Goal: Check status: Check status

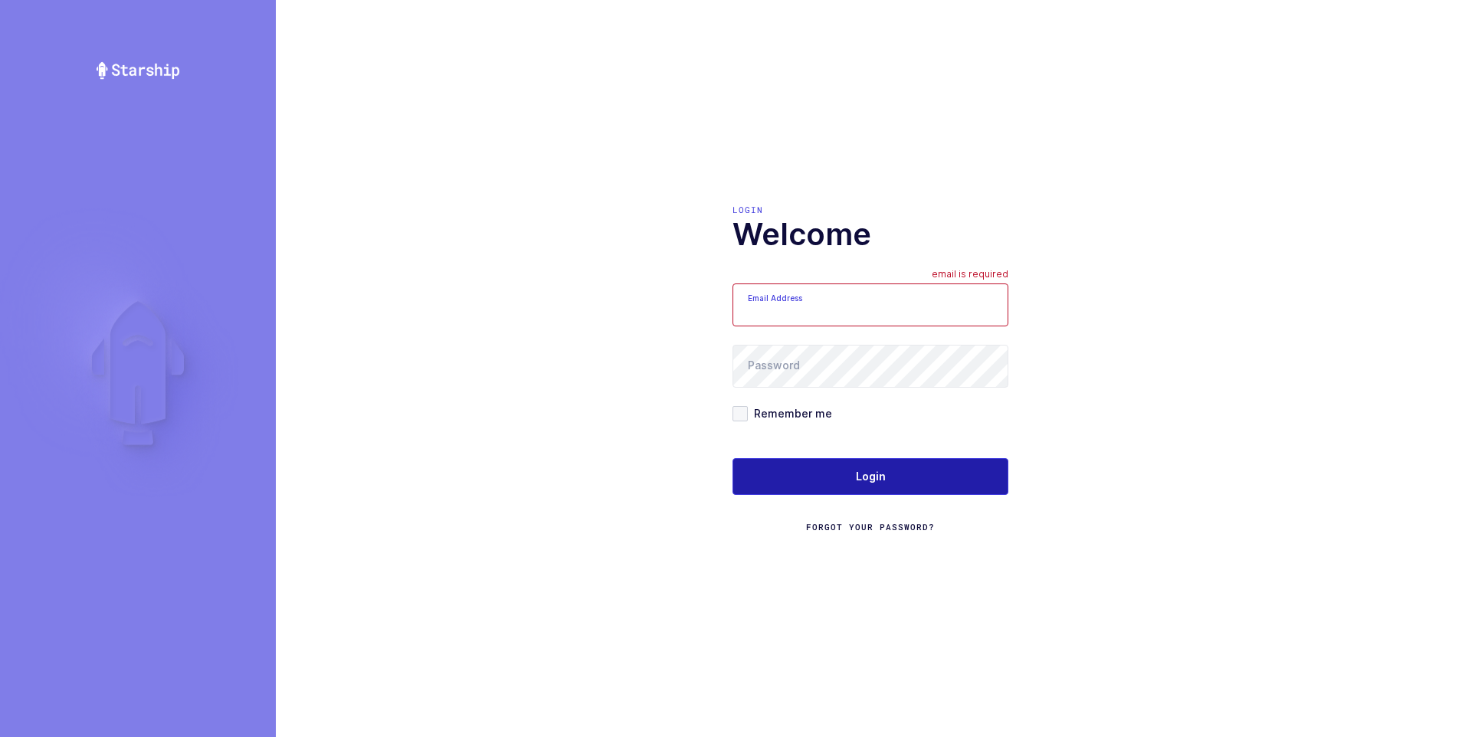
type input "[PERSON_NAME][EMAIL_ADDRESS][DOMAIN_NAME]"
click at [874, 486] on button "Login" at bounding box center [871, 476] width 276 height 37
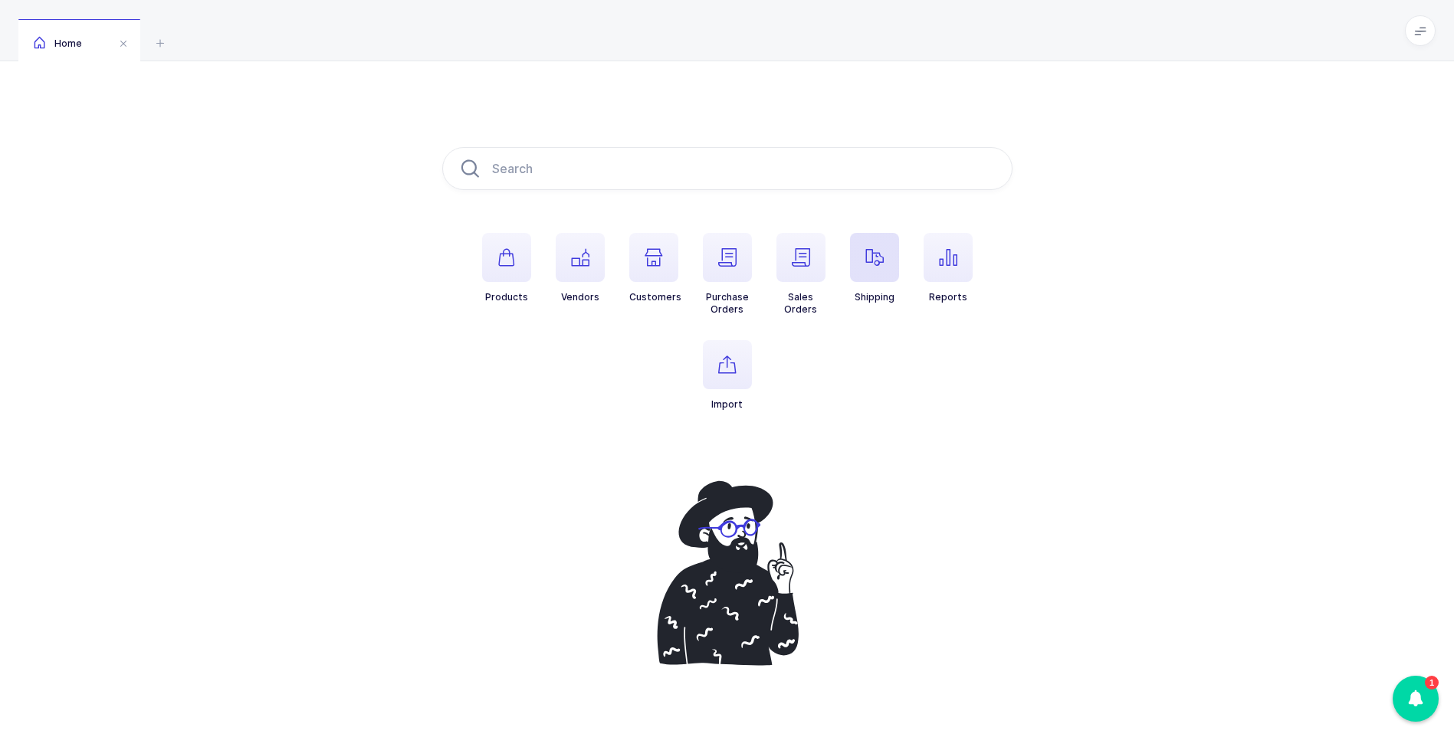
click at [880, 267] on span "button" at bounding box center [874, 257] width 49 height 49
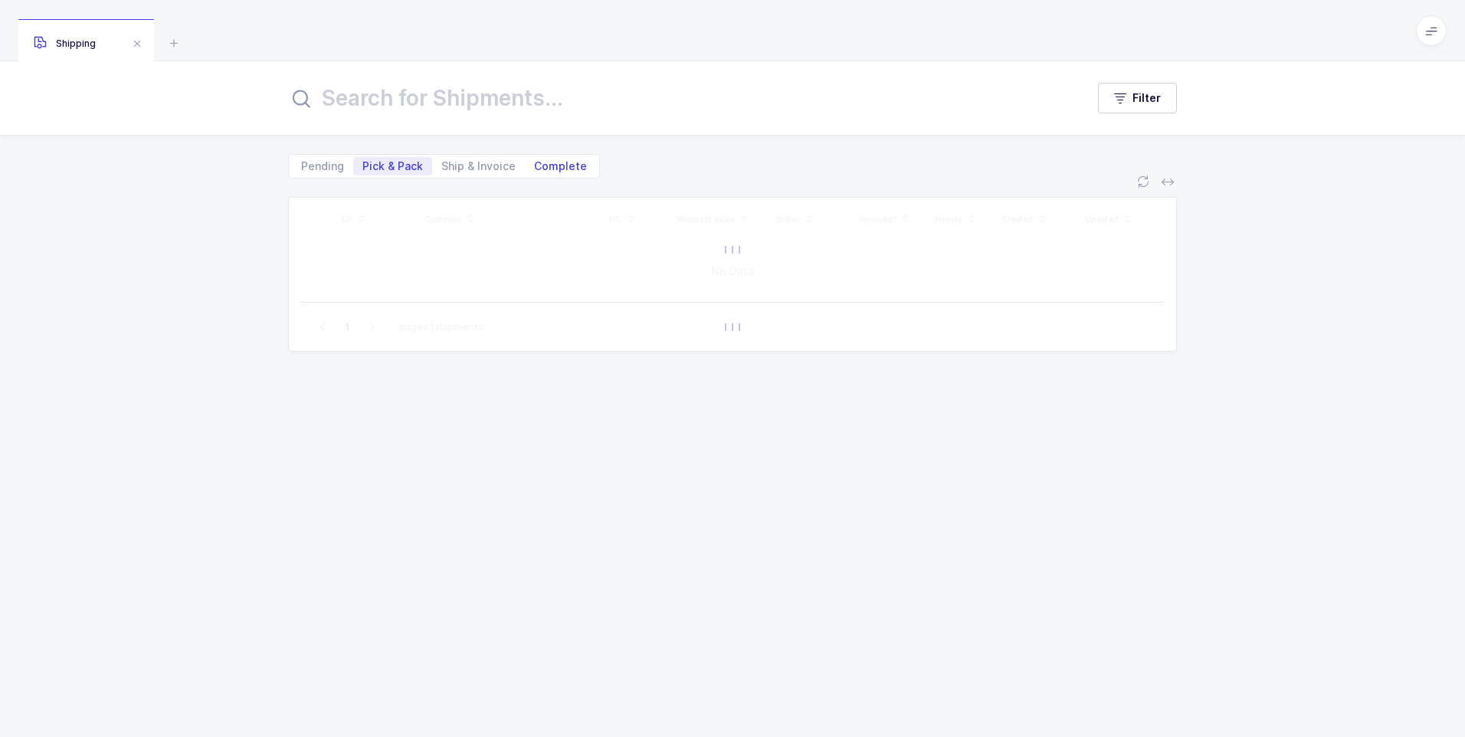
click at [566, 167] on span "Complete" at bounding box center [560, 166] width 53 height 11
click at [535, 167] on input "Complete" at bounding box center [530, 162] width 10 height 10
radio input "true"
radio input "false"
click at [462, 107] on input "text" at bounding box center [677, 98] width 779 height 37
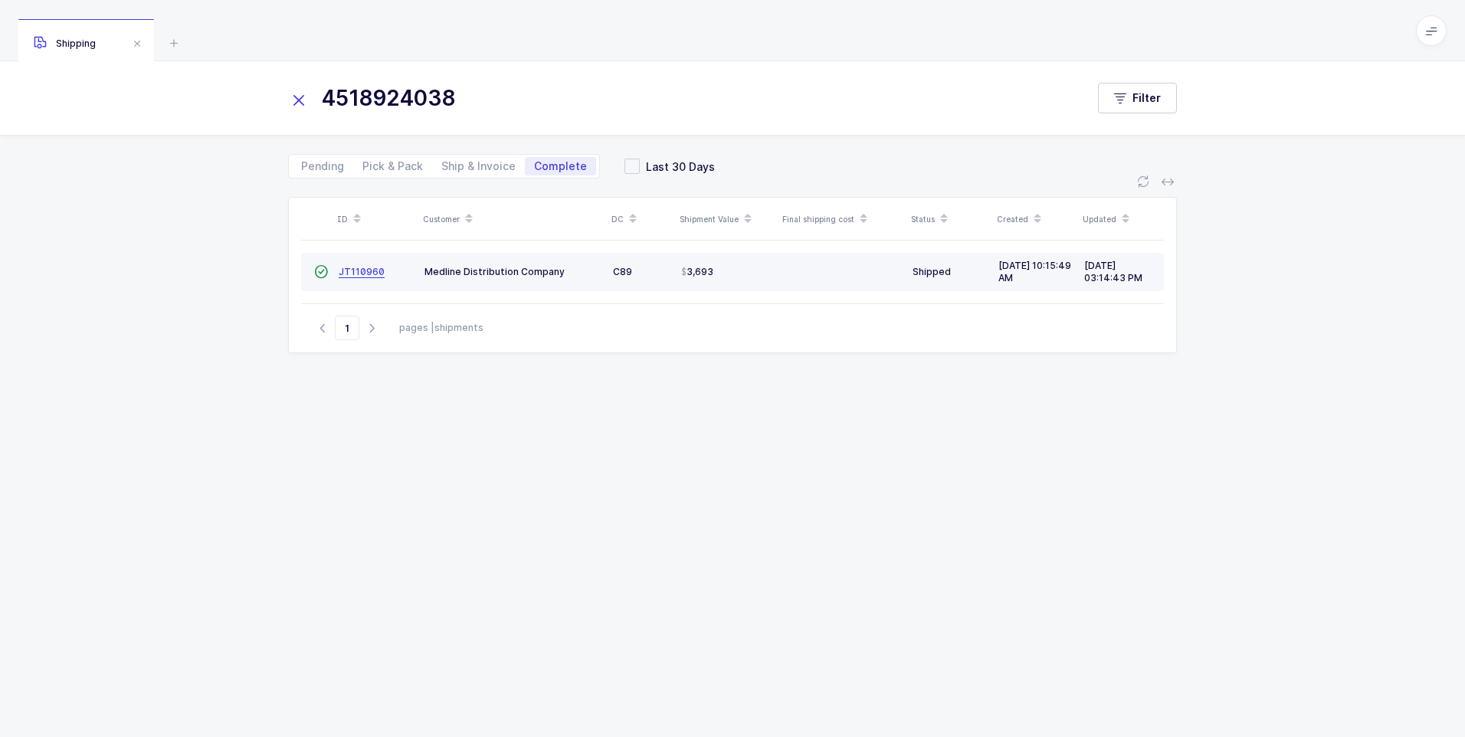
type input "4518924038"
click at [357, 275] on span "JT110960" at bounding box center [362, 271] width 46 height 11
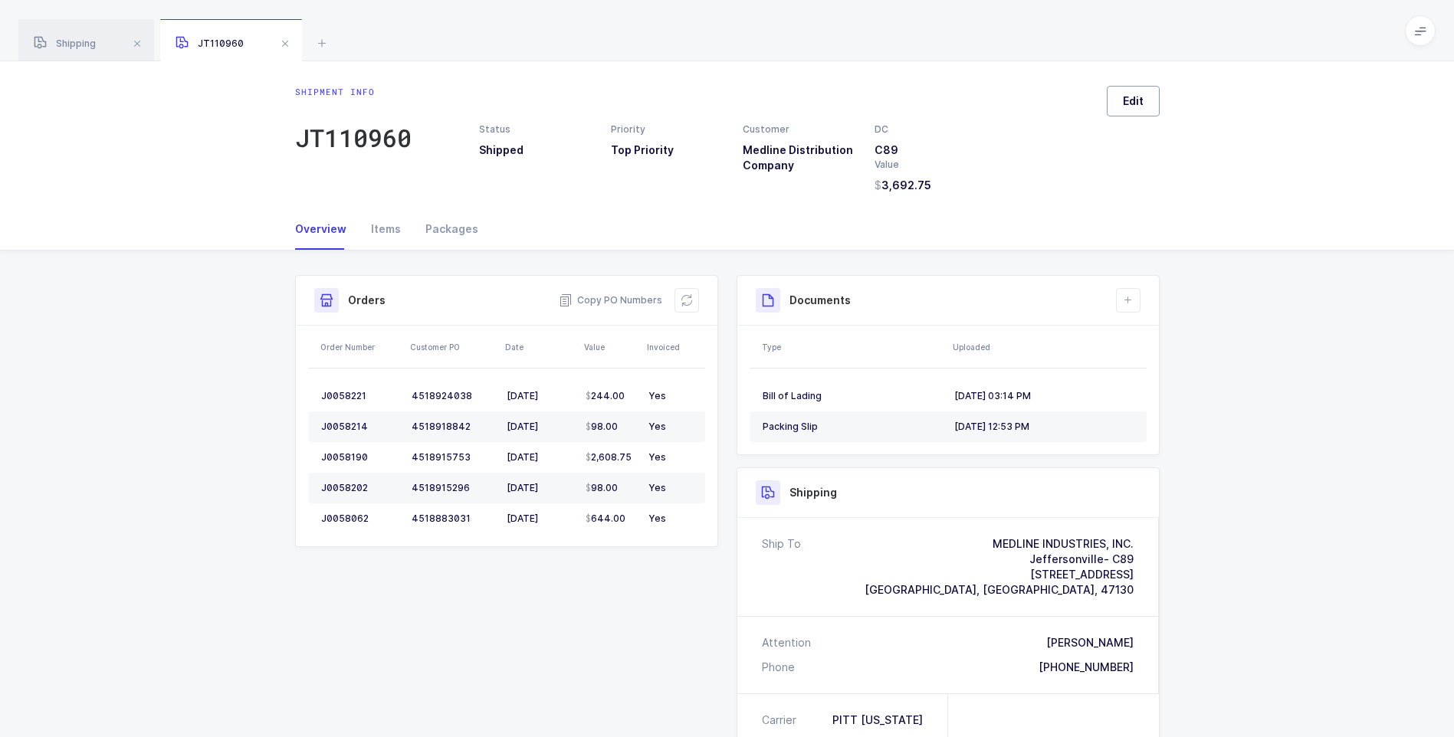
click at [1129, 107] on span "Edit" at bounding box center [1133, 100] width 21 height 15
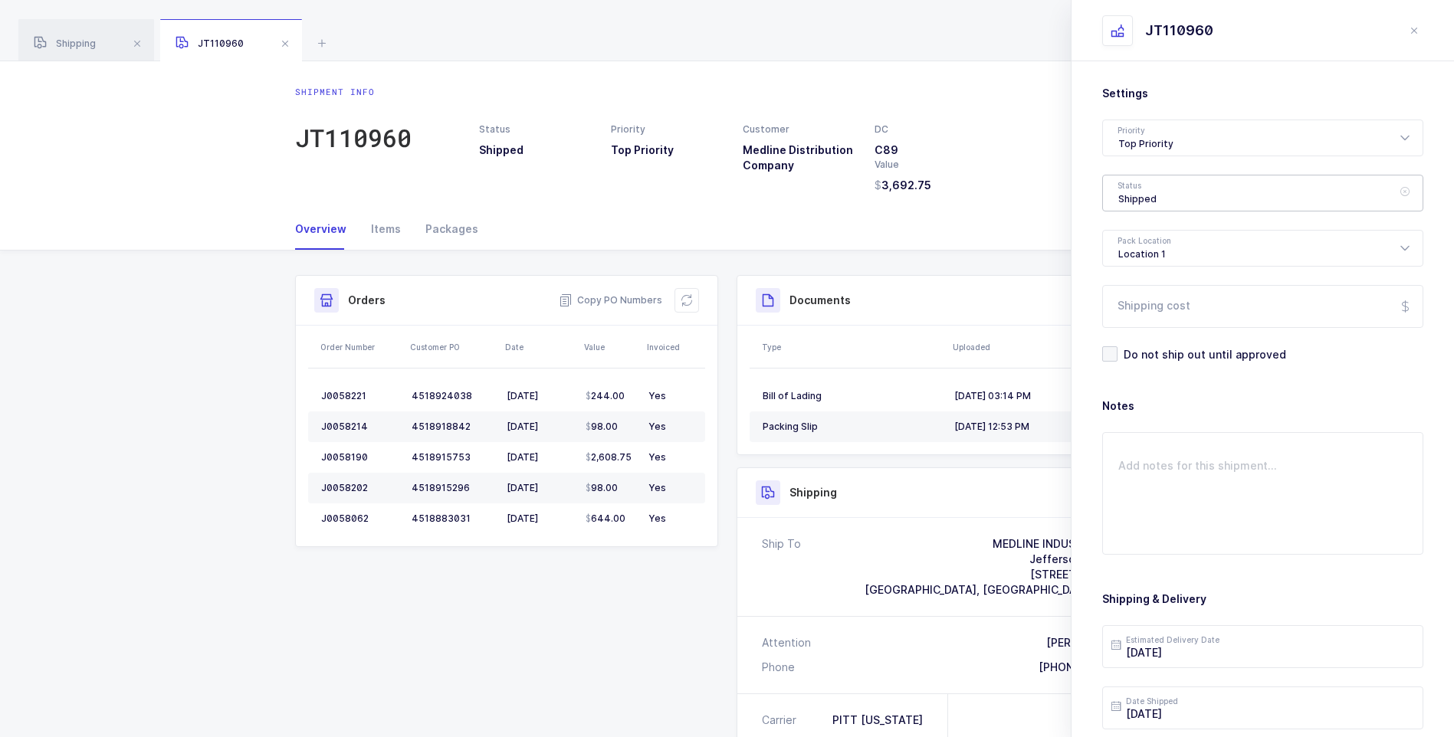
click at [1142, 192] on div "Shipped" at bounding box center [1262, 193] width 321 height 37
click at [1147, 328] on span "Delivered" at bounding box center [1143, 334] width 51 height 13
type input "Delivered"
click at [1155, 297] on input "Shipping cost" at bounding box center [1262, 306] width 321 height 43
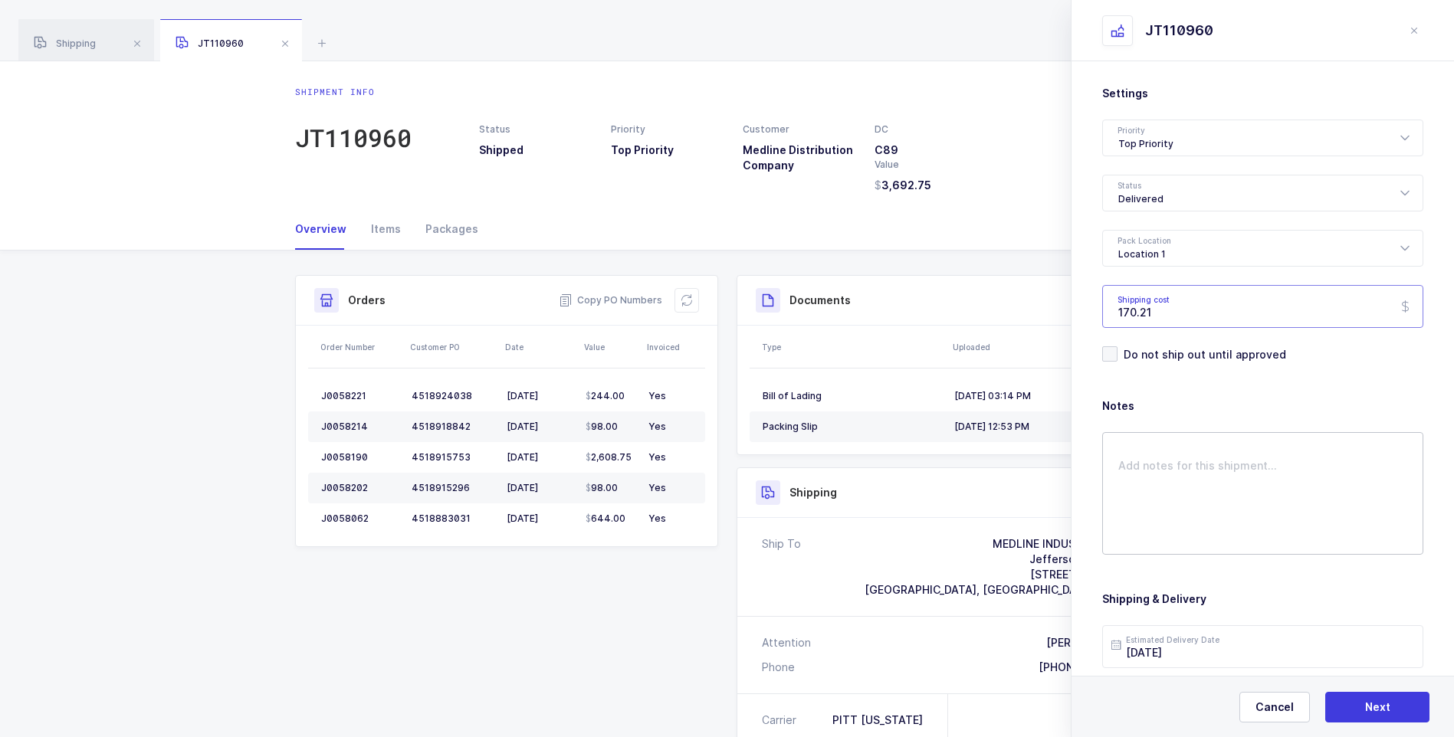
type input "170.21"
click at [1159, 463] on textarea at bounding box center [1262, 493] width 321 height 123
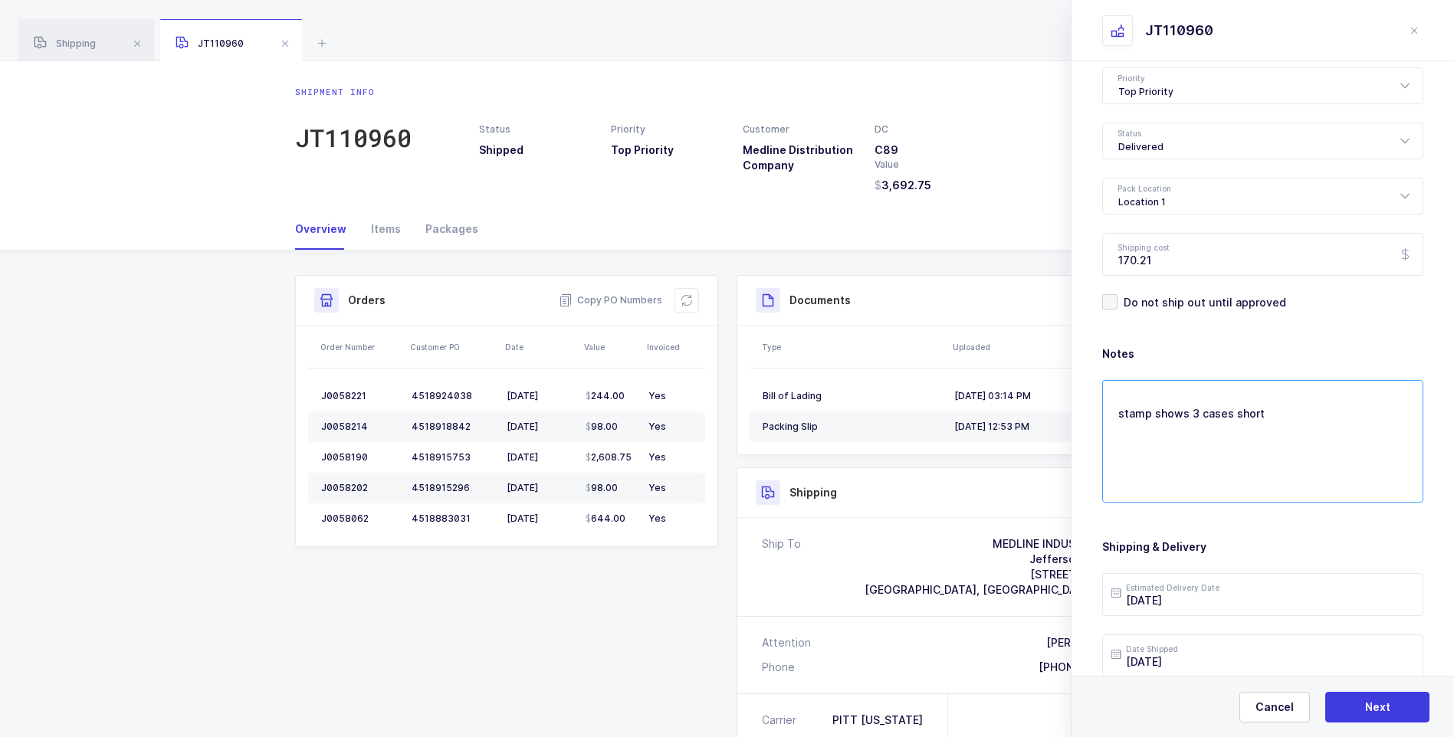
scroll to position [176, 0]
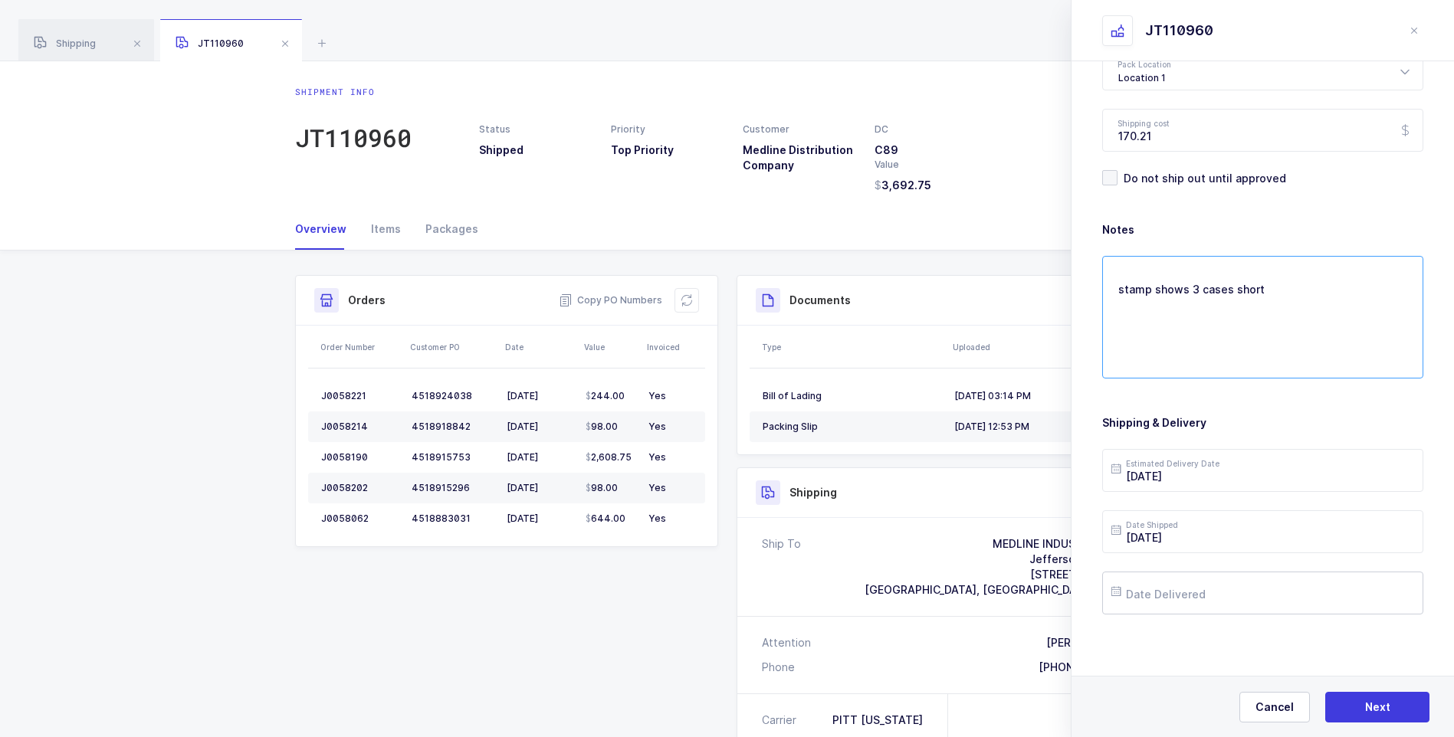
type textarea "stamp shows 3 cases short"
click at [1210, 598] on input "text" at bounding box center [1262, 593] width 321 height 43
click at [1286, 448] on span "15" at bounding box center [1289, 448] width 18 height 18
type input "[DATE]"
click at [1370, 704] on span "Next" at bounding box center [1377, 707] width 25 height 15
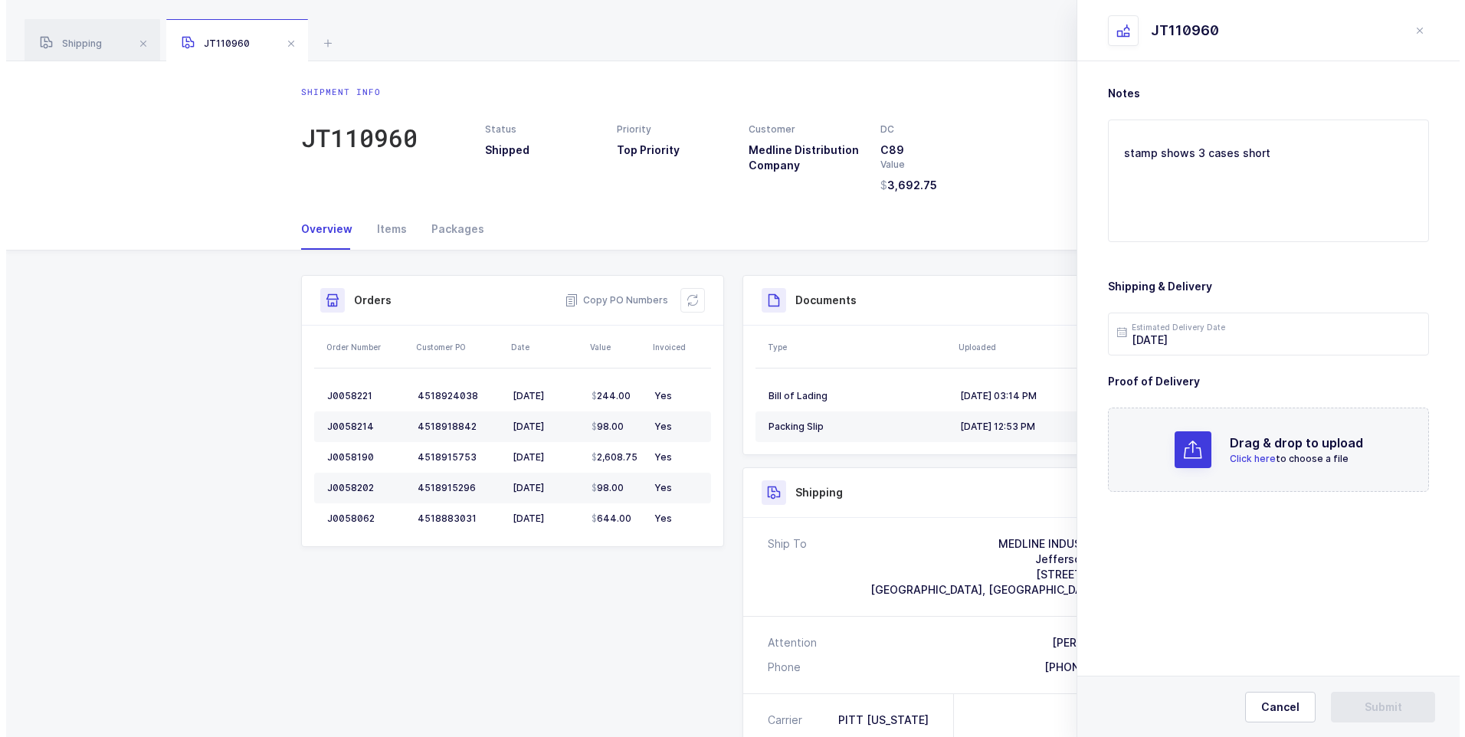
scroll to position [0, 0]
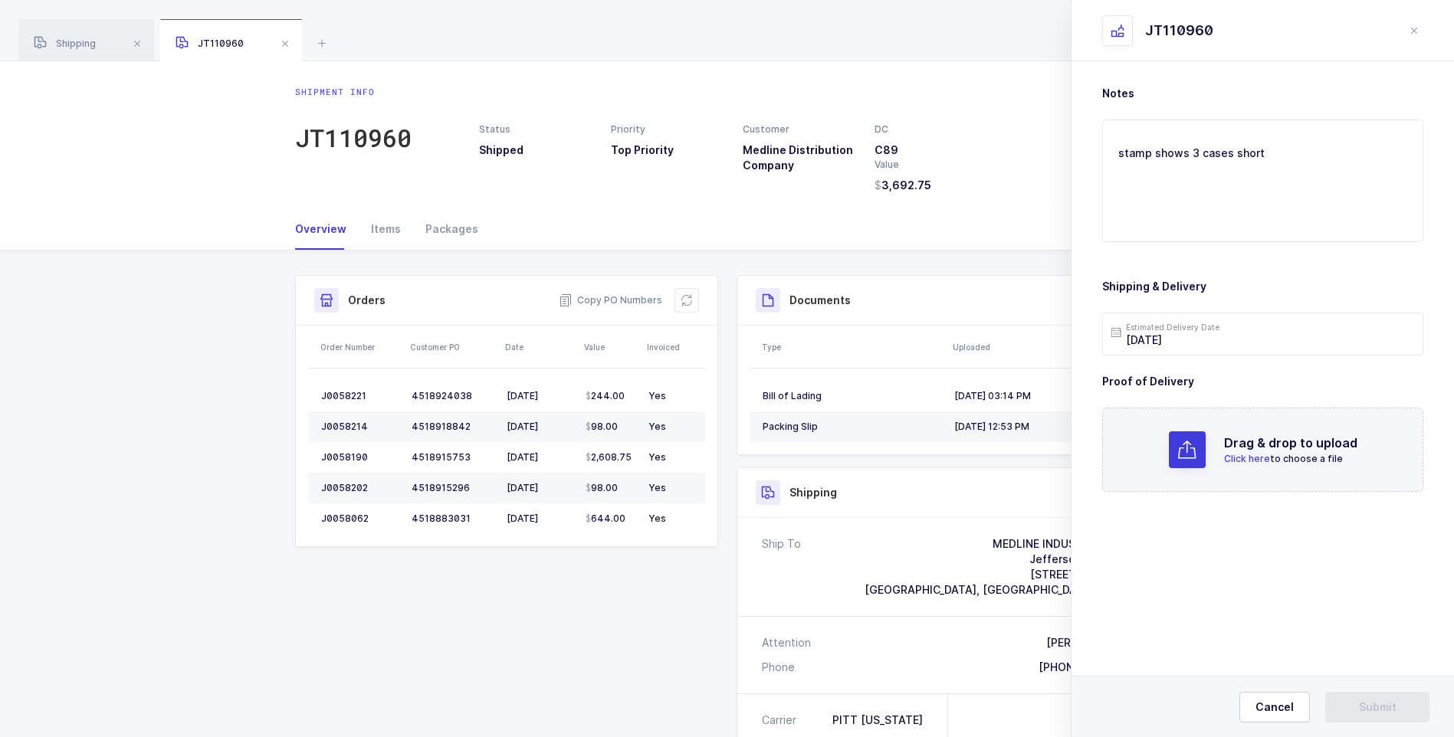
click at [1261, 457] on span "Click here" at bounding box center [1247, 458] width 46 height 11
click at [1356, 709] on button "Submit" at bounding box center [1377, 707] width 104 height 31
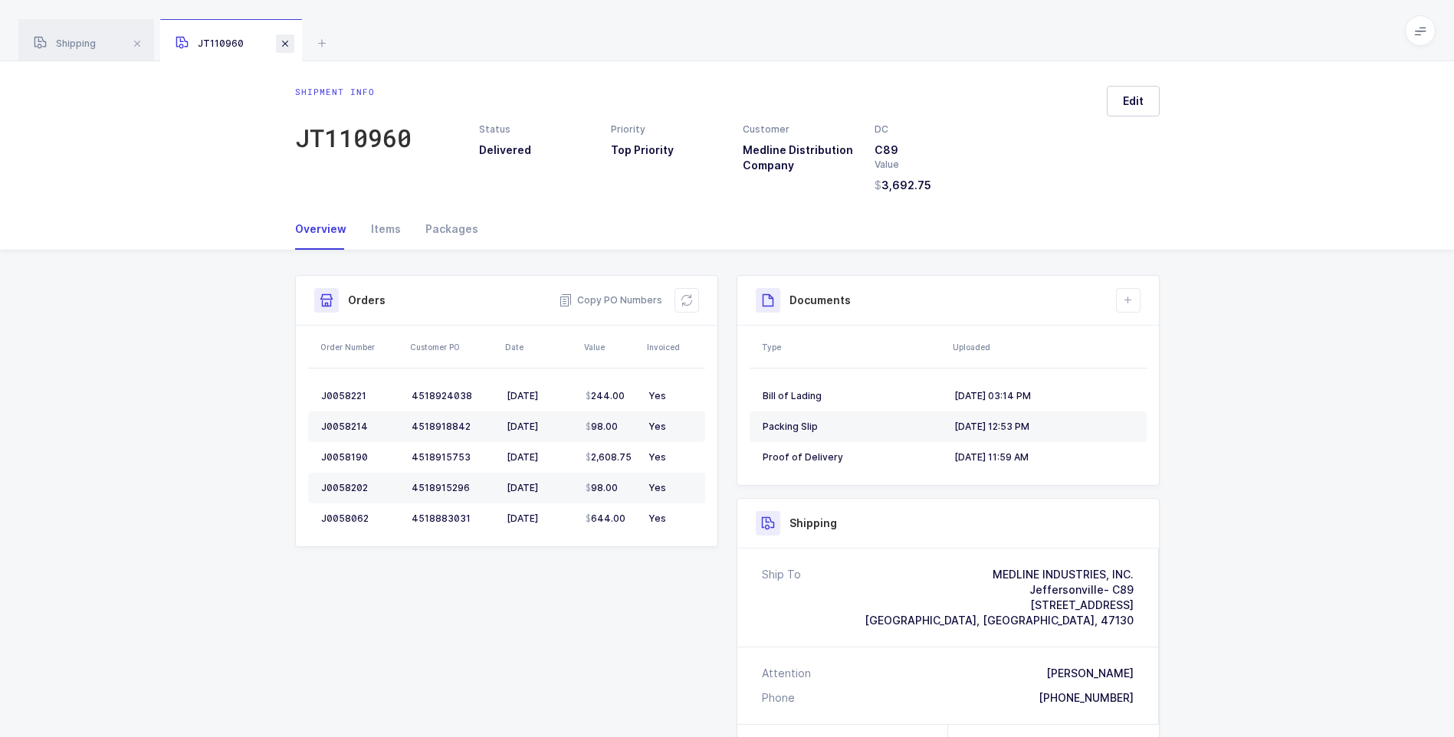
click at [284, 46] on span at bounding box center [285, 43] width 18 height 18
